Goal: Information Seeking & Learning: Learn about a topic

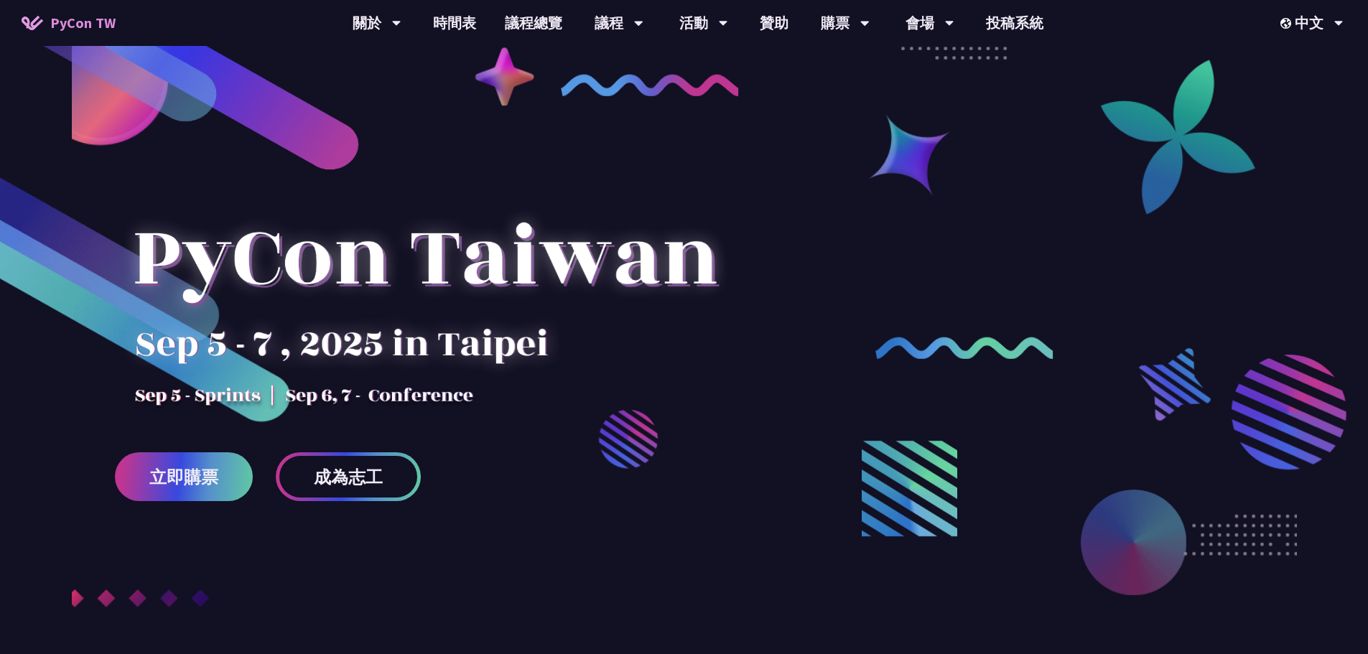
scroll to position [572, 0]
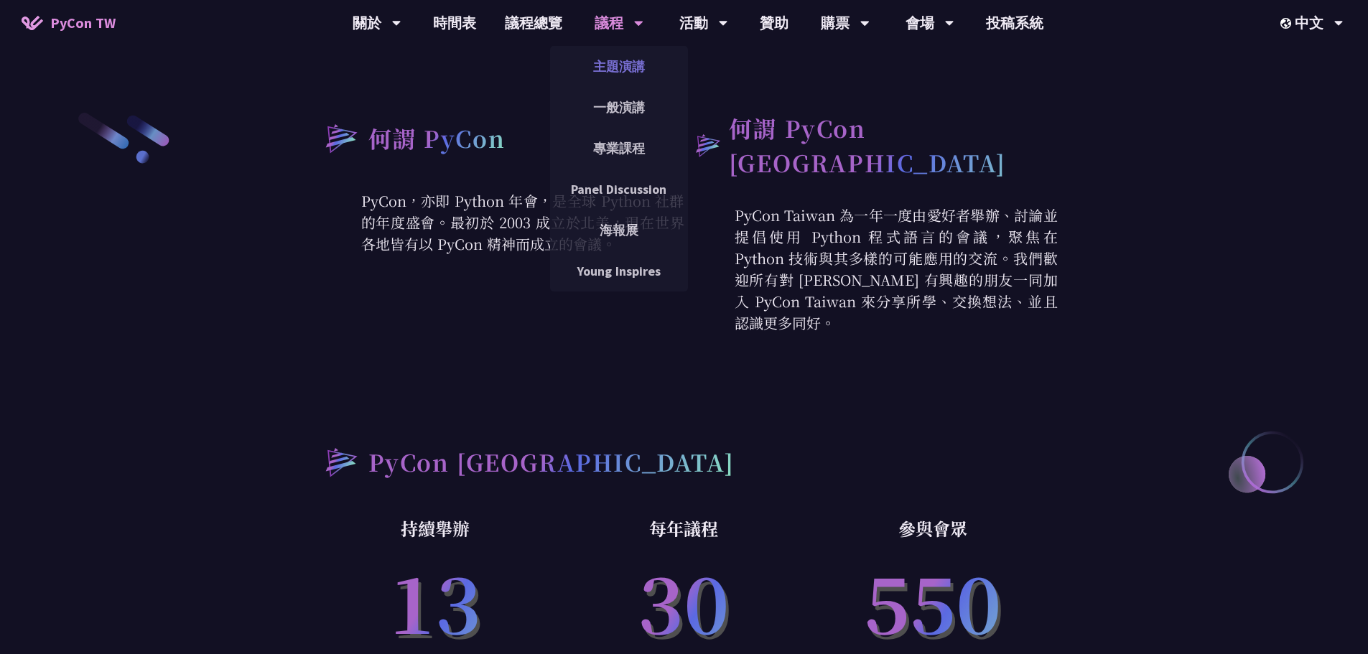
click at [625, 60] on link "主題演講" at bounding box center [619, 67] width 138 height 34
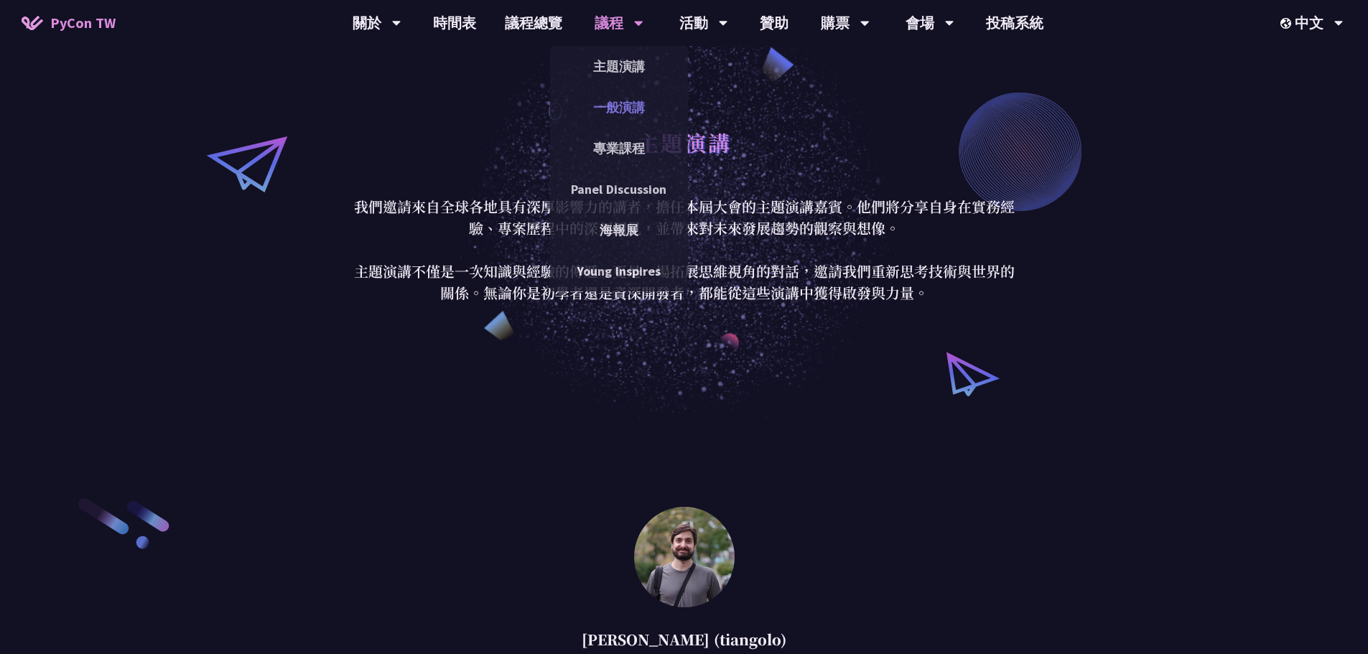
click at [635, 112] on link "一般演講" at bounding box center [619, 107] width 138 height 34
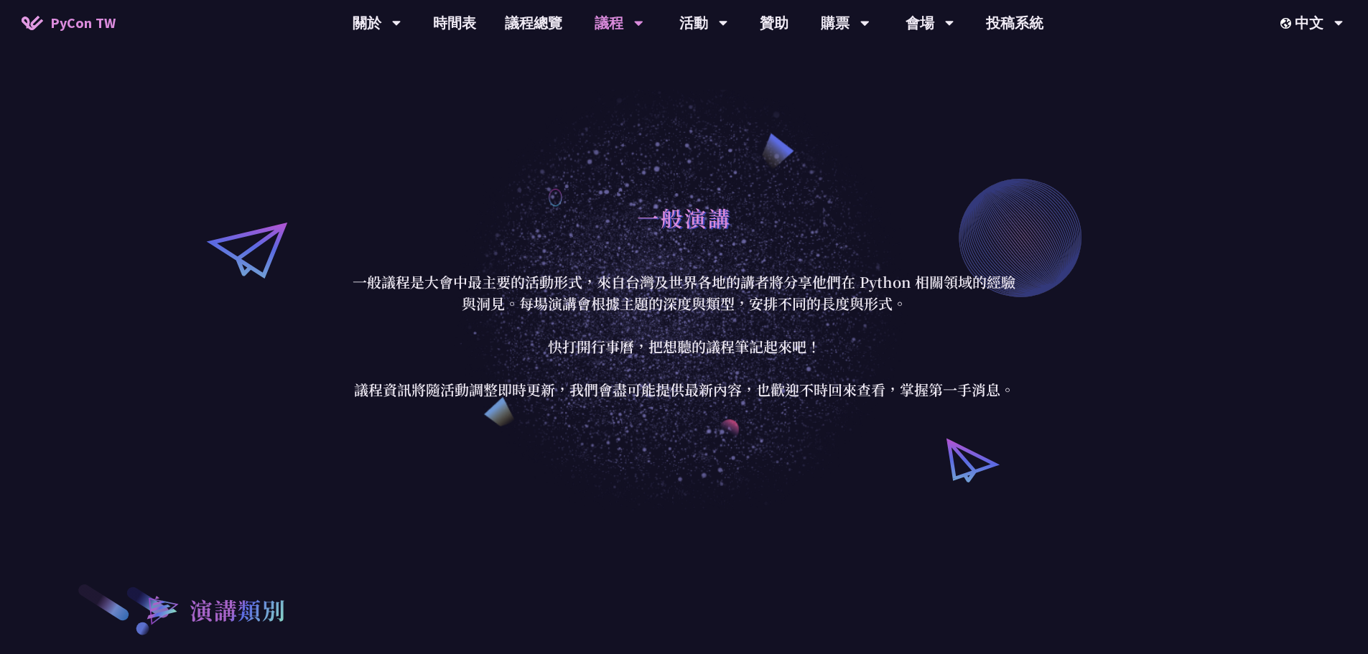
click at [481, 325] on p "一般議程是大會中最主要的活動形式，來自台灣及世界各地的講者將分享他們在 Python 相關領域的經驗與洞見。每場演講會根據主題的深度與類型，安排不同的長度與形…" at bounding box center [684, 335] width 668 height 129
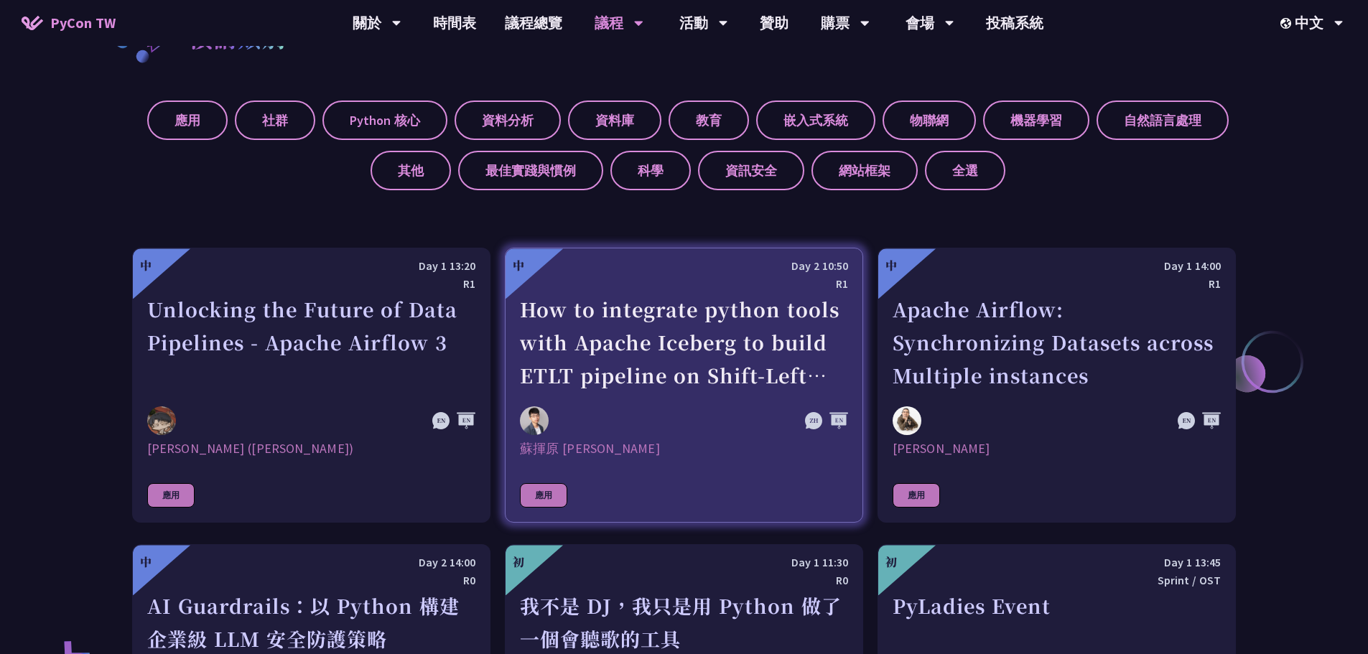
click at [720, 294] on div "How to integrate python tools with Apache Iceberg to build ETLT pipeline on Shi…" at bounding box center [684, 342] width 328 height 99
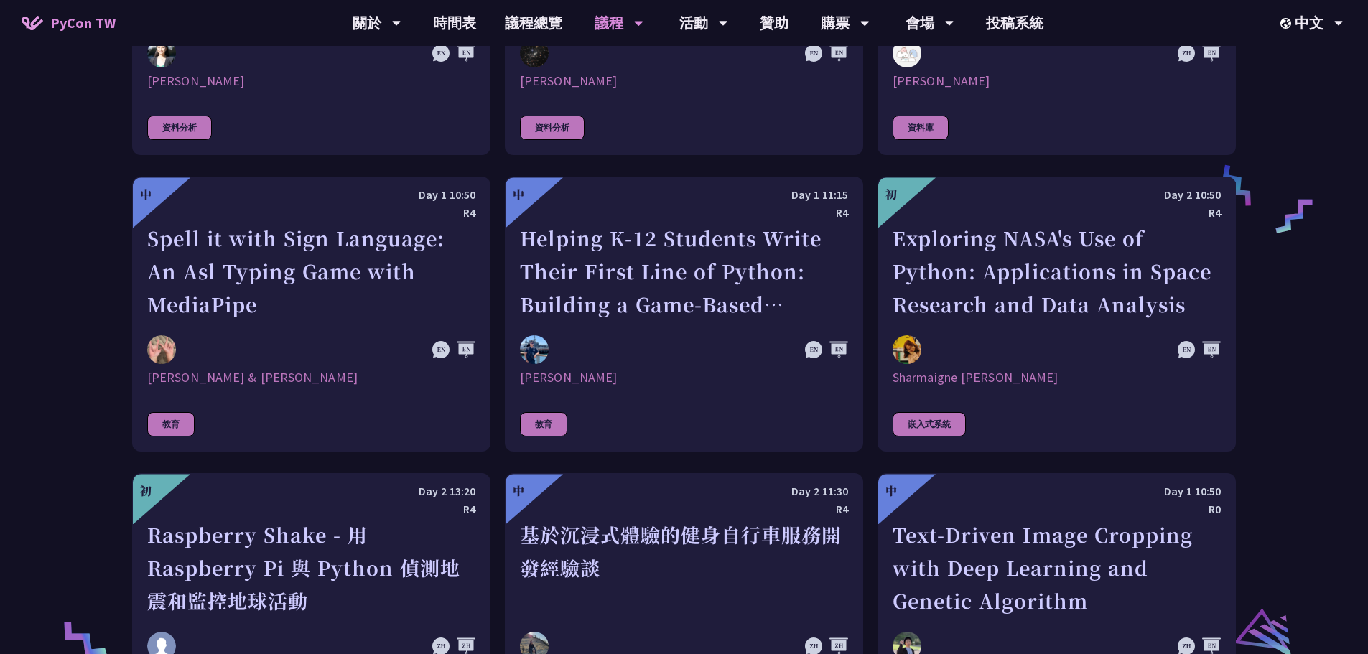
scroll to position [2449, 0]
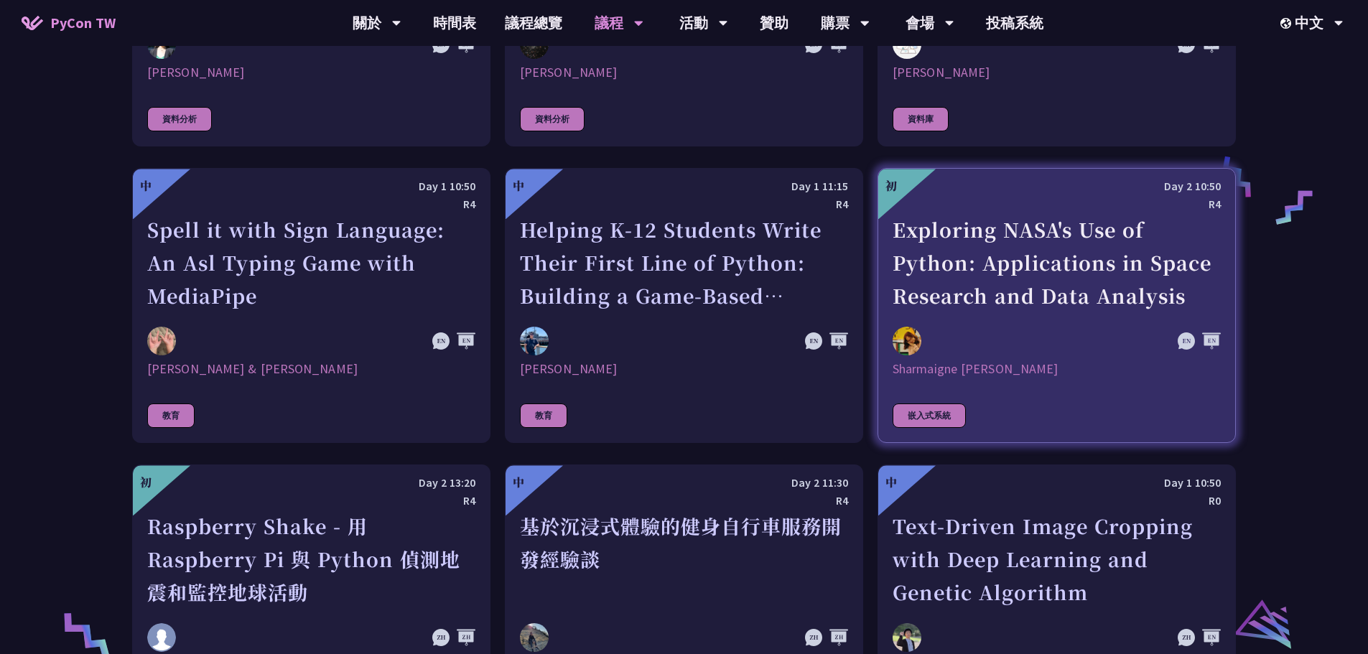
click at [928, 258] on div "Exploring NASA's Use of Python: Applications in Space Research and Data Analysis" at bounding box center [1057, 262] width 328 height 99
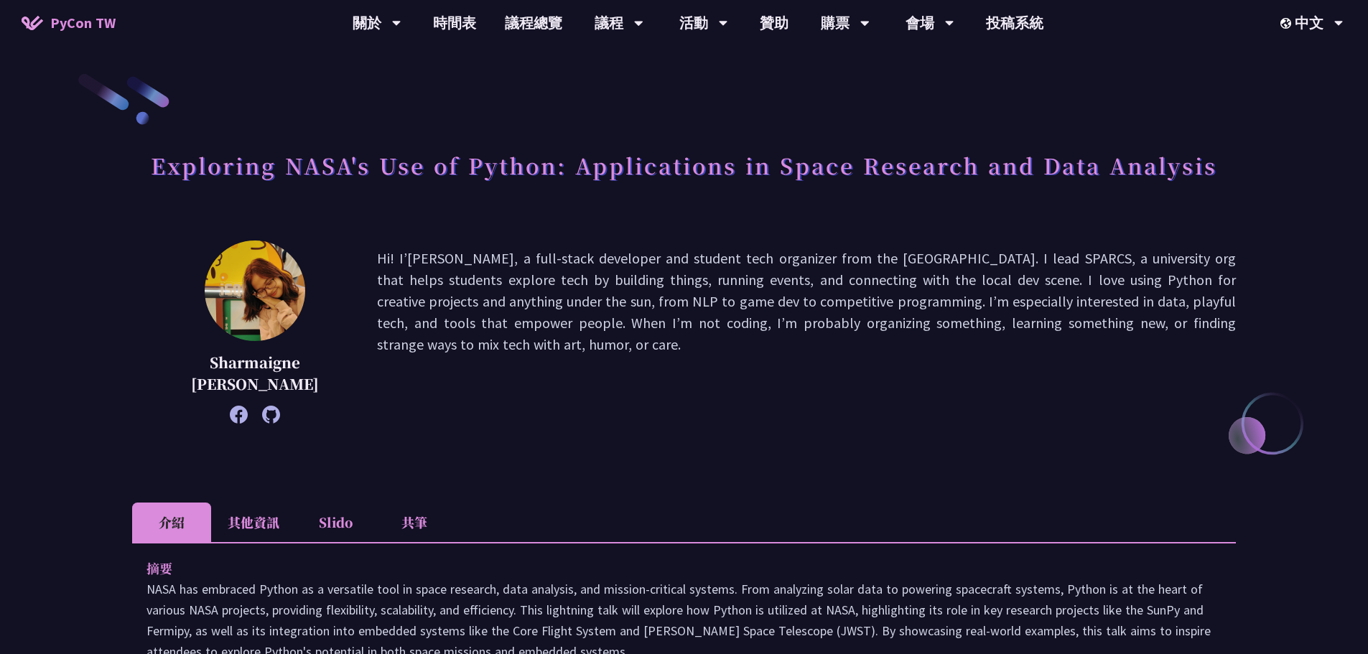
click at [487, 330] on p "Hi! I’[PERSON_NAME], a full-stack developer and student tech organizer from the…" at bounding box center [806, 332] width 859 height 169
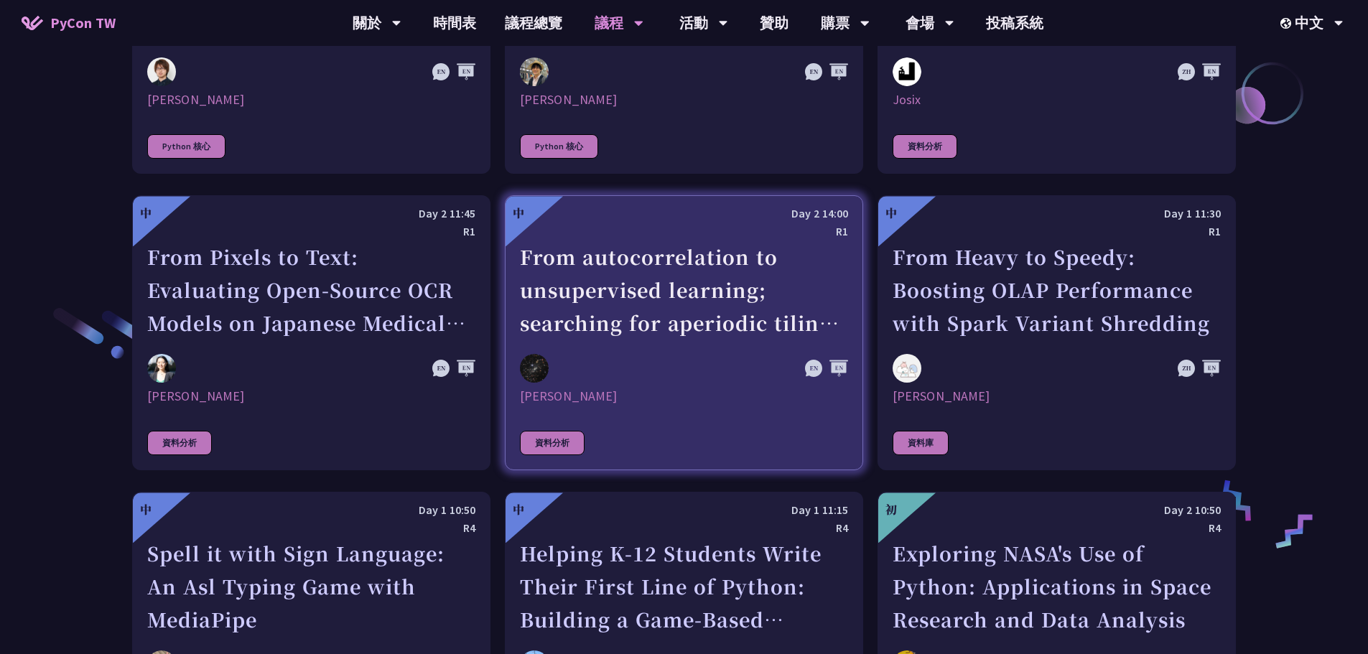
scroll to position [2698, 0]
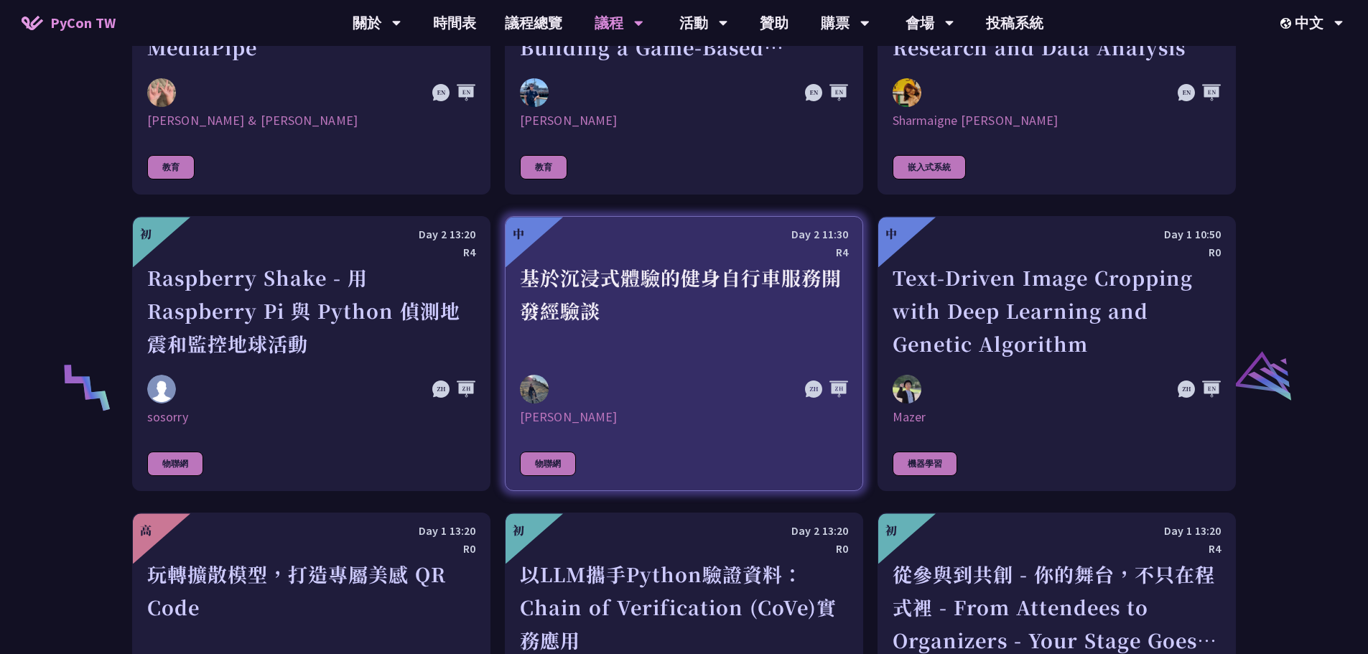
click at [674, 353] on link "中 Day 2 11:30 R4 基於沉浸式體驗的健身自行車服務開發經驗談 [PERSON_NAME] 物聯網" at bounding box center [684, 353] width 358 height 275
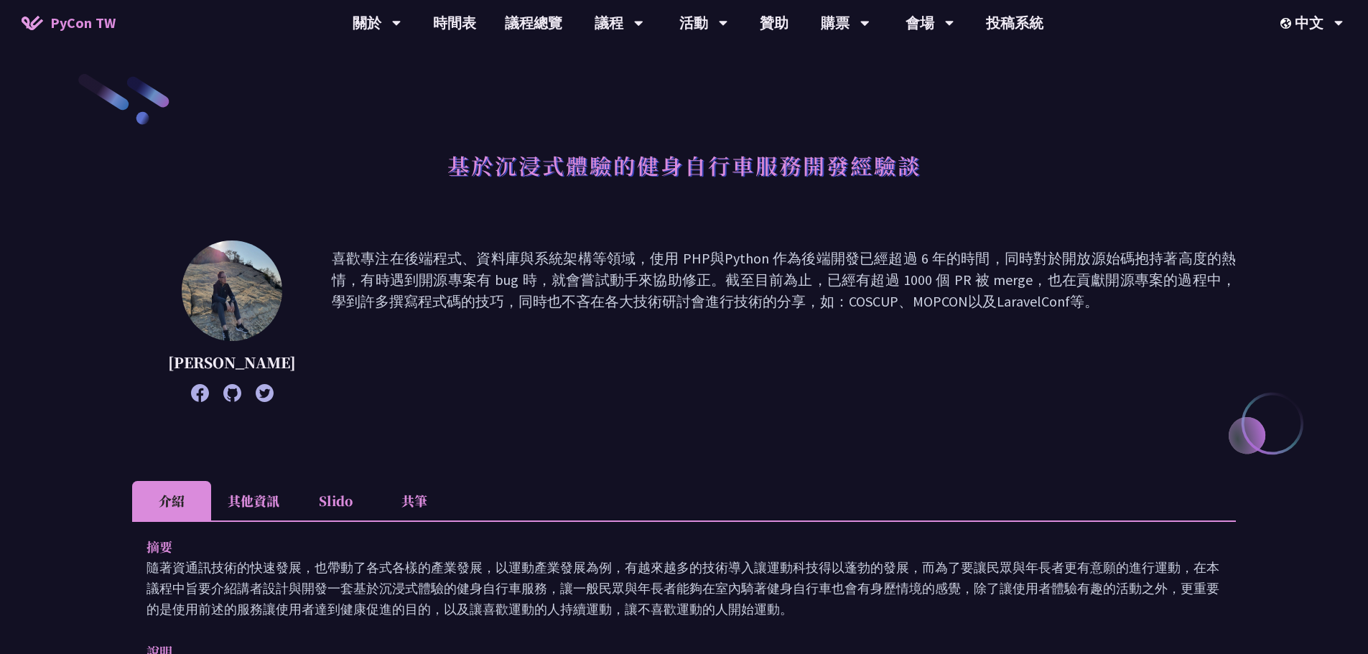
click at [254, 510] on li "其他資訊" at bounding box center [253, 501] width 85 height 40
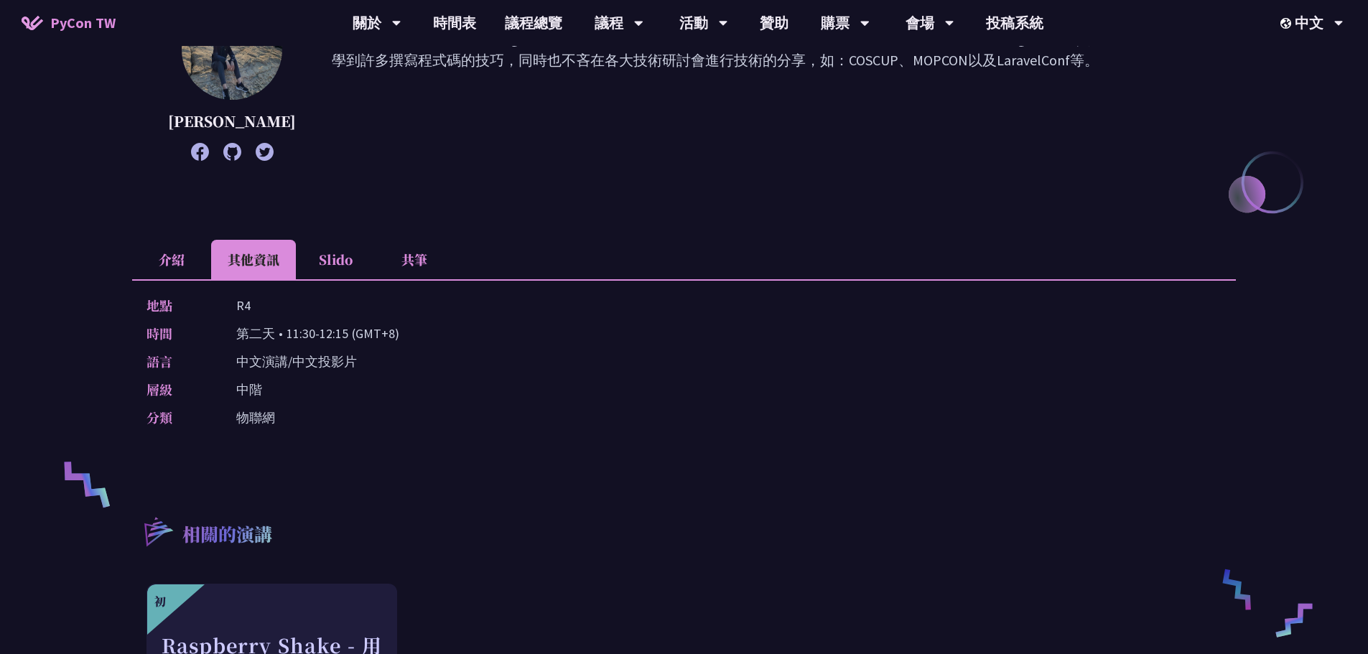
scroll to position [287, 0]
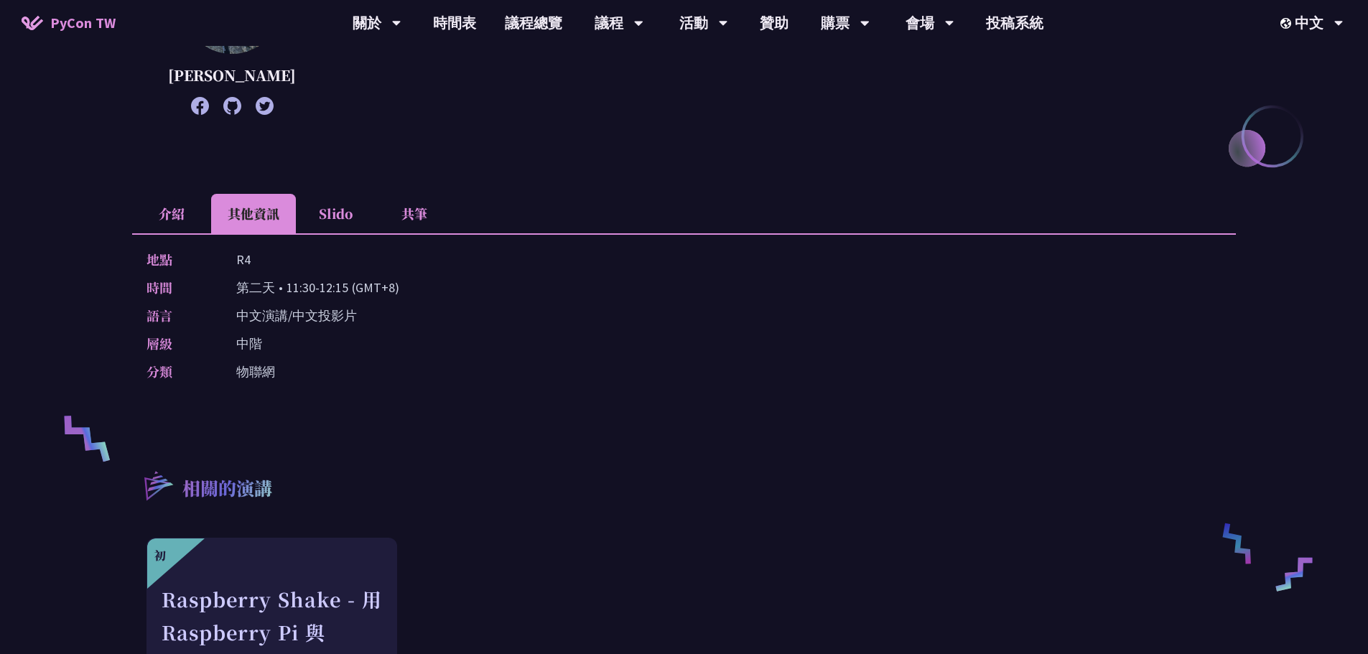
scroll to position [1080, 0]
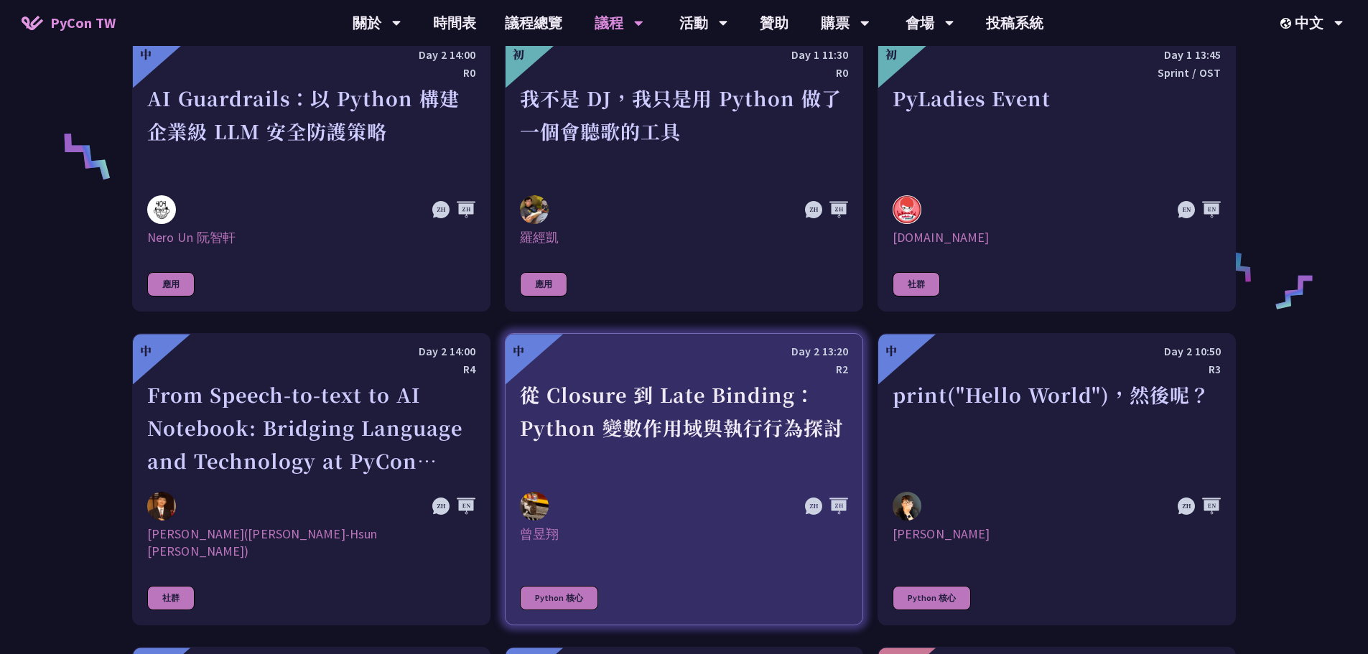
click at [697, 376] on div "R2" at bounding box center [684, 370] width 328 height 18
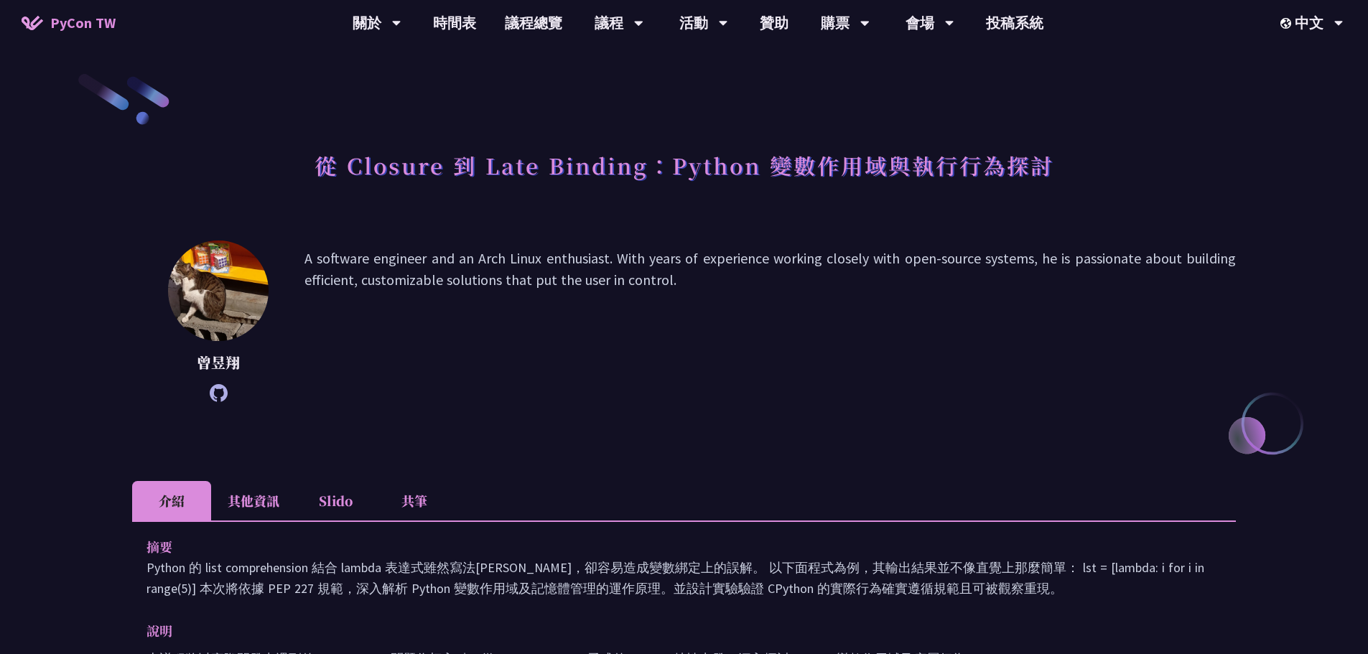
click at [268, 501] on li "其他資訊" at bounding box center [253, 501] width 85 height 40
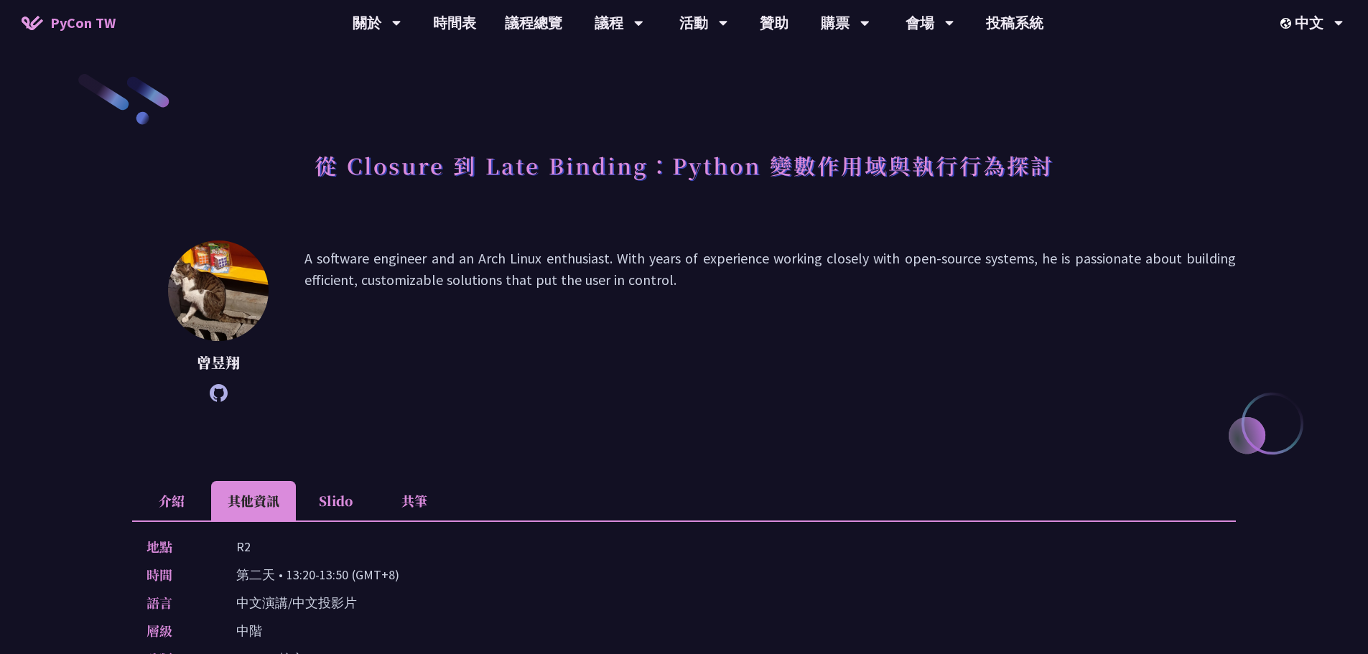
click at [213, 386] on icon at bounding box center [219, 393] width 18 height 18
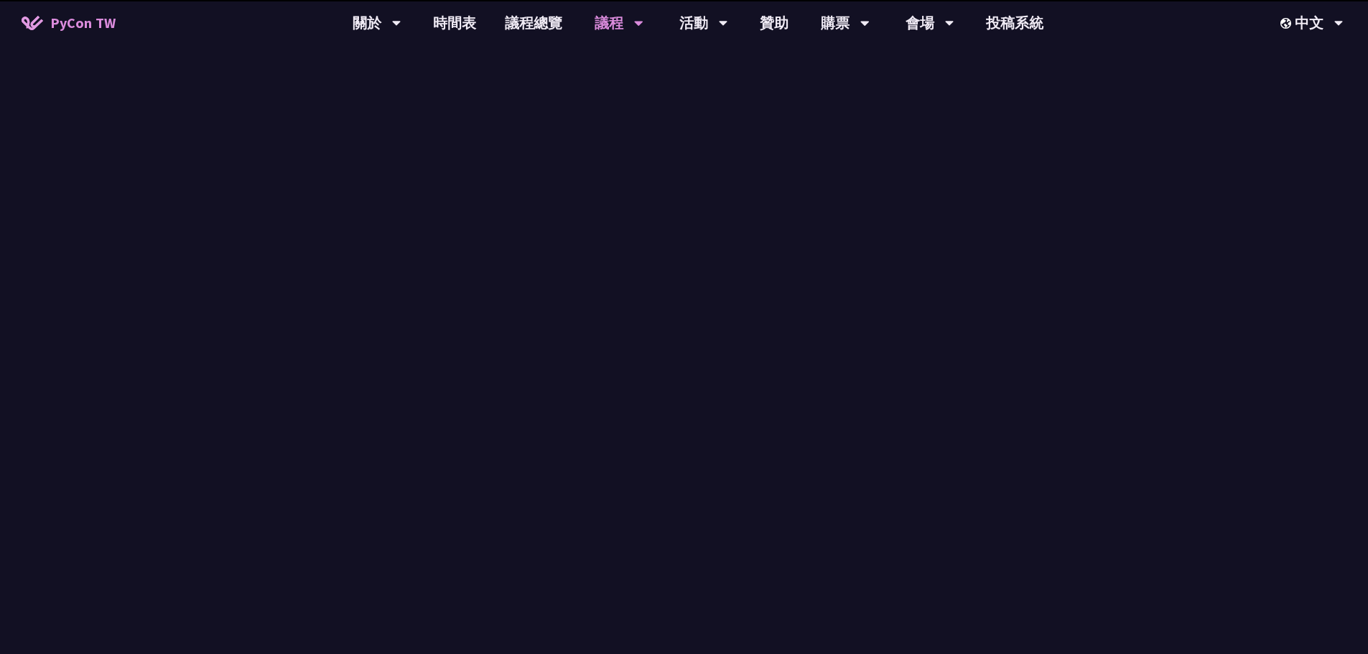
scroll to position [1080, 0]
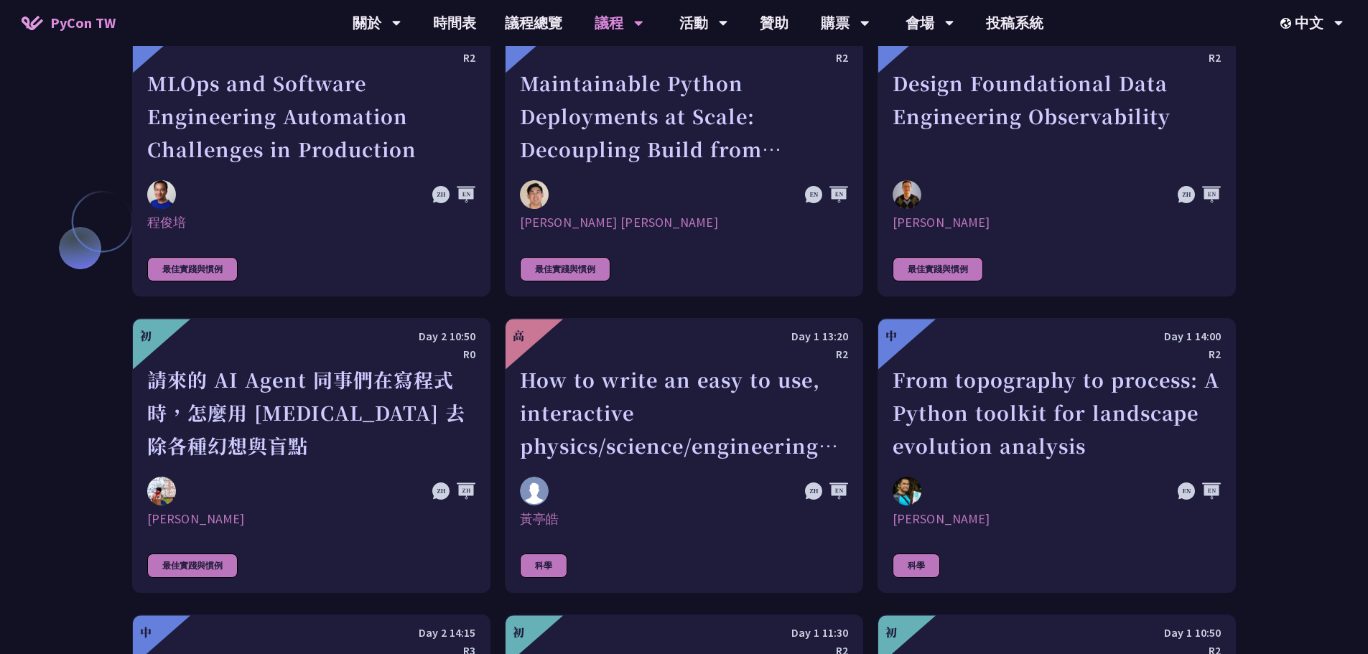
scroll to position [3487, 0]
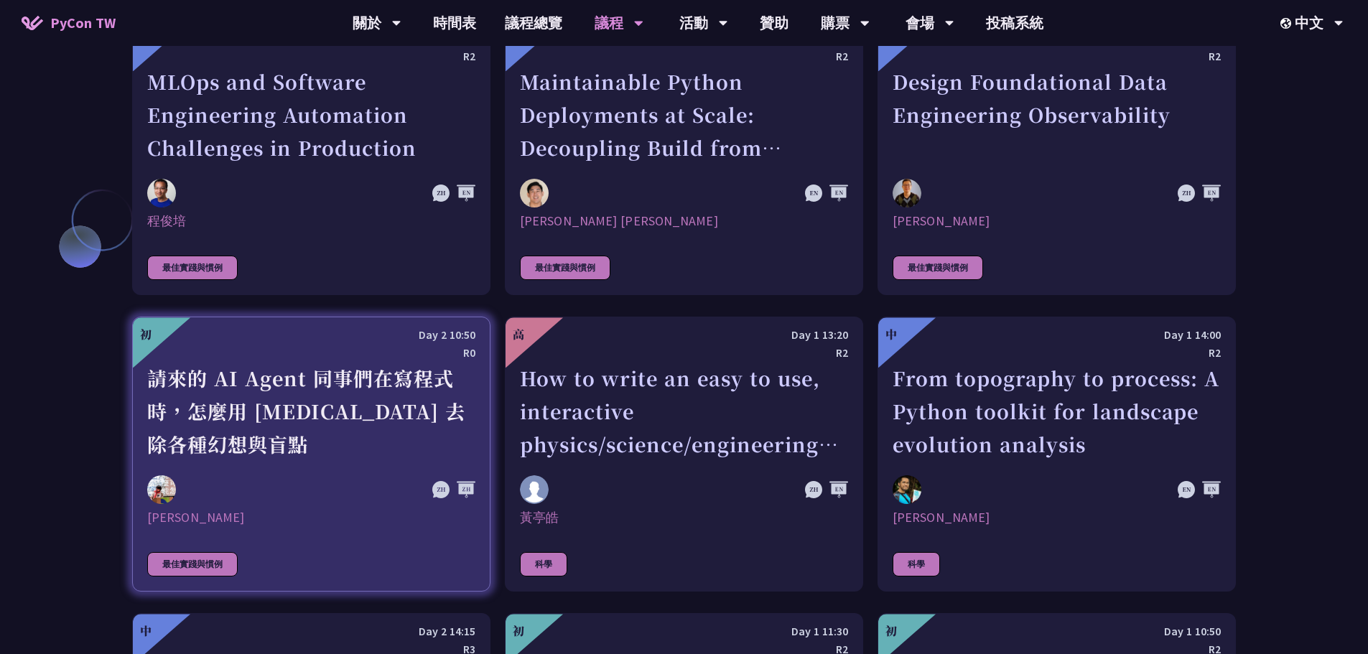
click at [381, 426] on div "請來的 AI Agent 同事們在寫程式時，怎麼用 [MEDICAL_DATA] 去除各種幻想與盲點" at bounding box center [311, 411] width 328 height 99
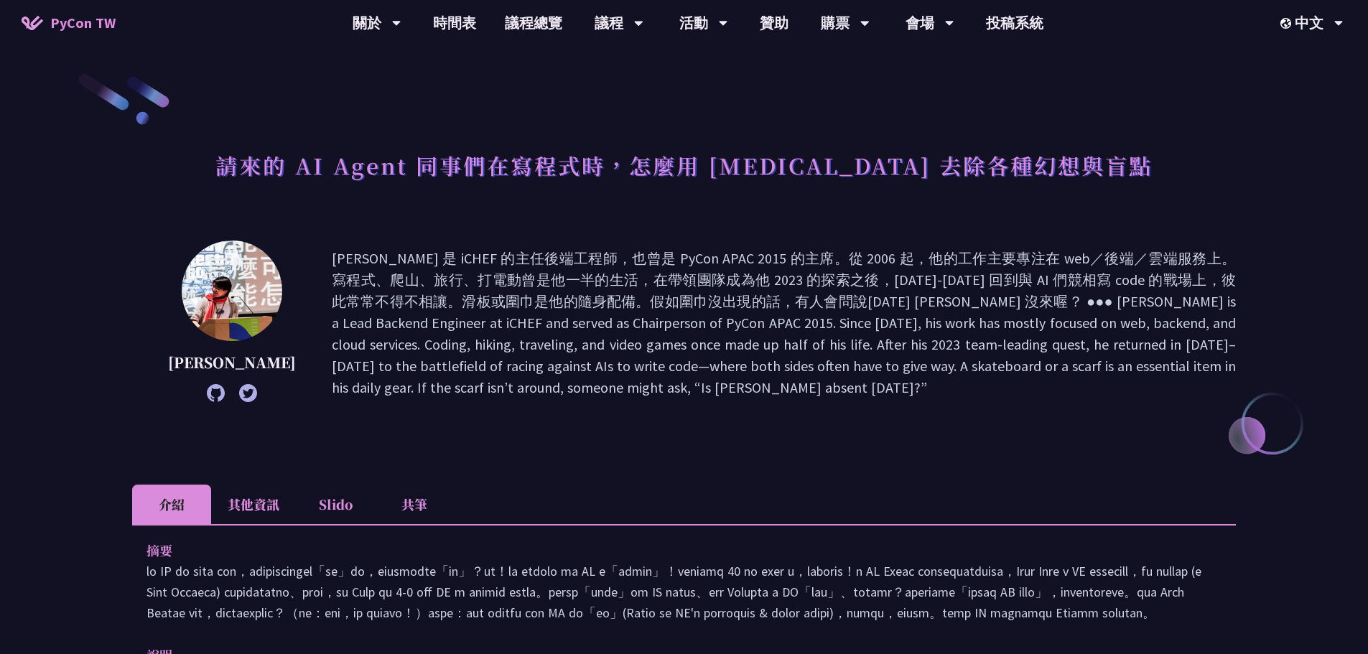
click at [207, 393] on icon at bounding box center [216, 393] width 18 height 18
click at [614, 317] on p at bounding box center [784, 323] width 904 height 151
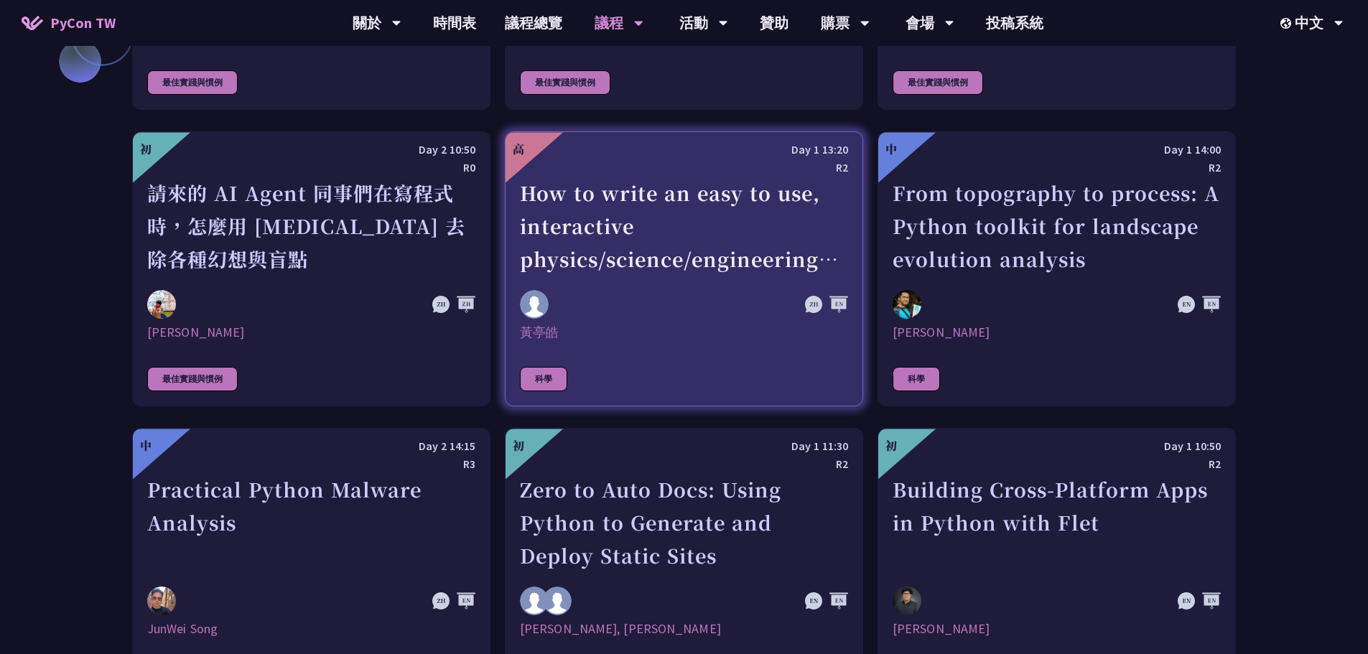
scroll to position [4244, 0]
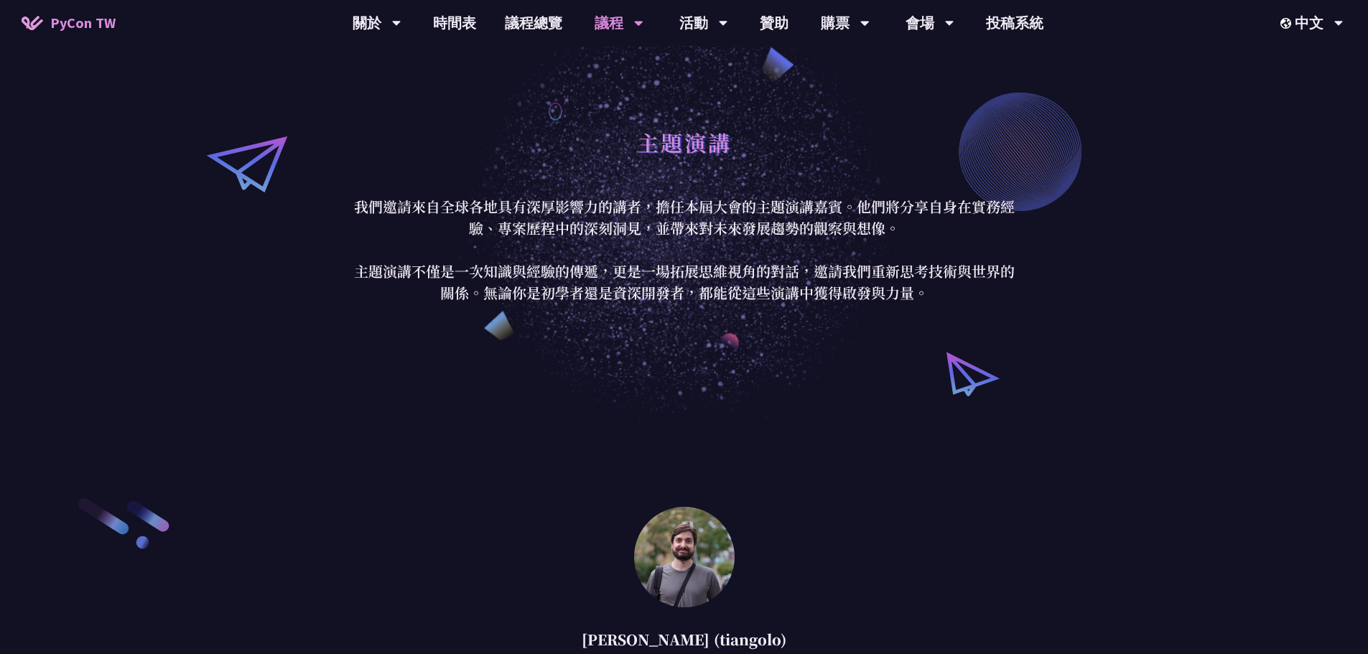
scroll to position [572, 0]
